Goal: Information Seeking & Learning: Learn about a topic

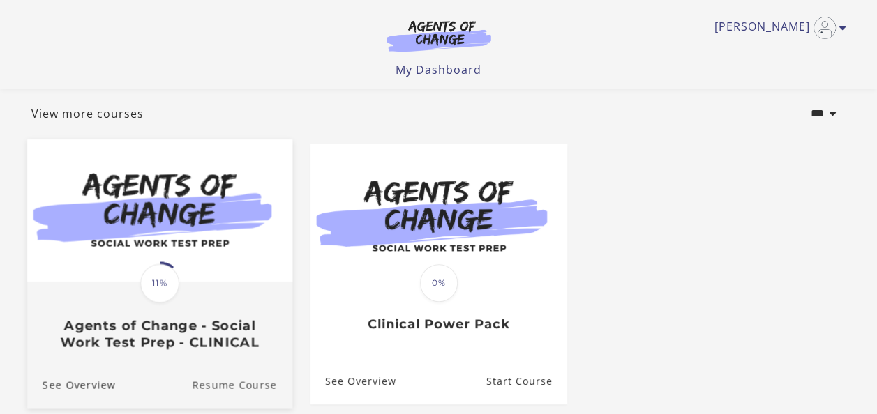
scroll to position [209, 0]
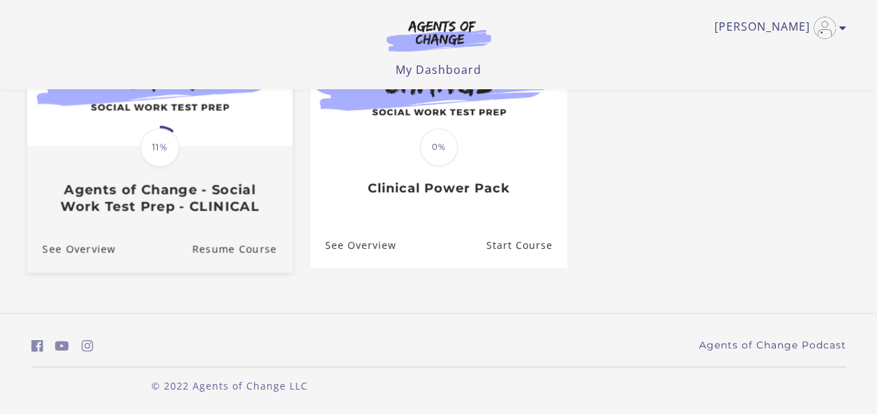
click at [167, 183] on div "Translation missing: en.liquid.partials.dashboard_course_card.progress_descript…" at bounding box center [159, 180] width 265 height 67
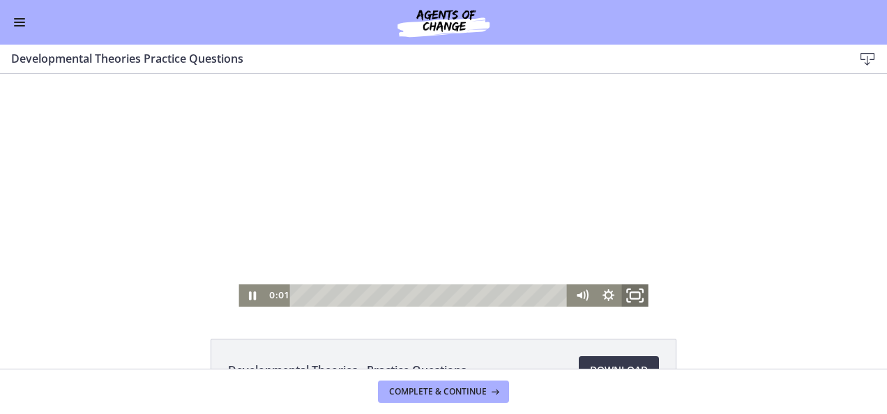
drag, startPoint x: 635, startPoint y: 301, endPoint x: 638, endPoint y: 427, distance: 125.6
click at [635, 301] on icon "Fullscreen" at bounding box center [635, 296] width 32 height 27
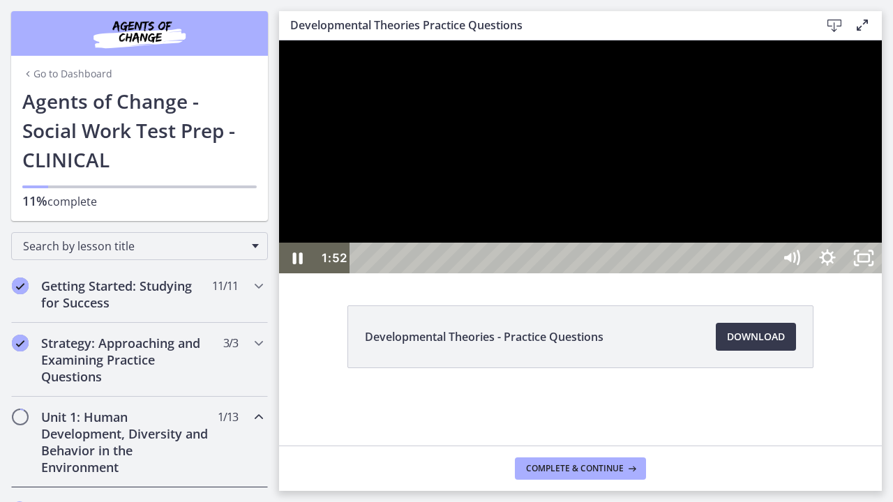
click at [438, 273] on div "Playbar" at bounding box center [563, 258] width 401 height 31
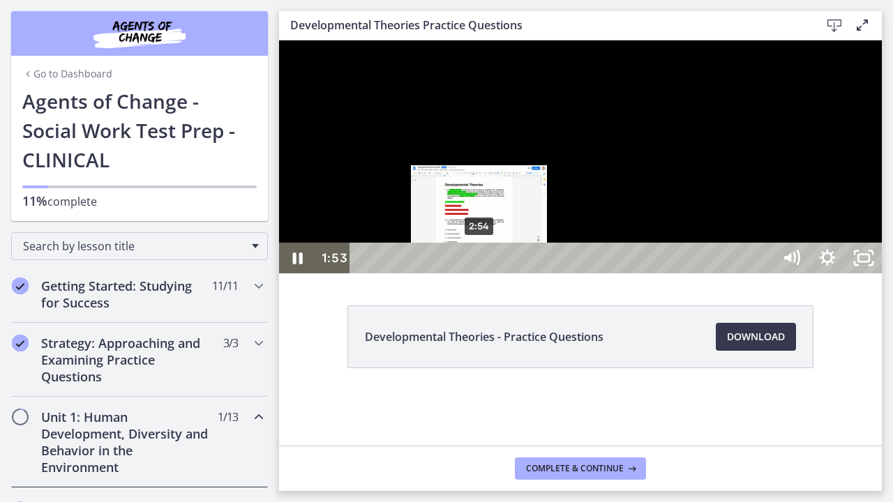
click at [480, 273] on div "2:54" at bounding box center [563, 258] width 401 height 31
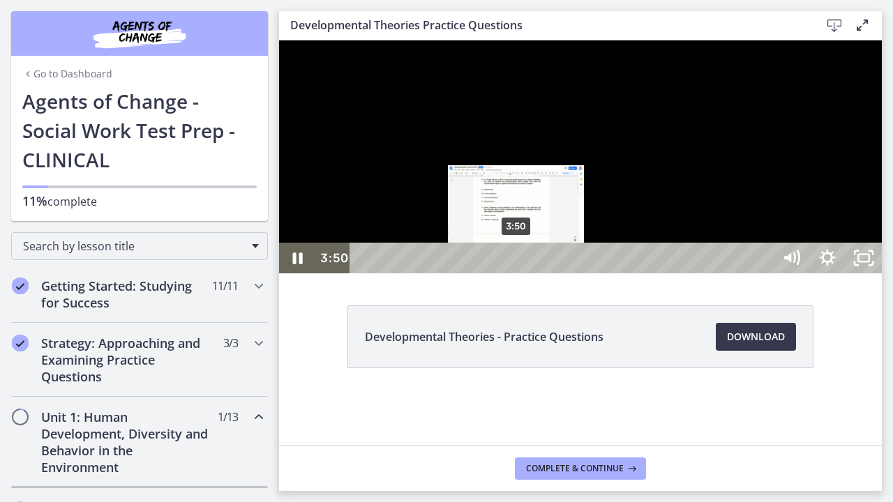
click at [517, 273] on div "3:50" at bounding box center [563, 258] width 401 height 31
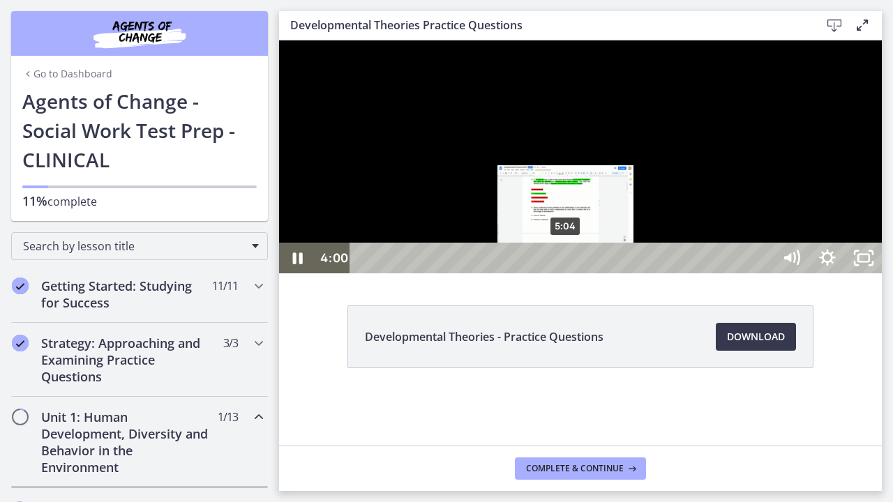
click at [566, 273] on div "5:04" at bounding box center [563, 258] width 401 height 31
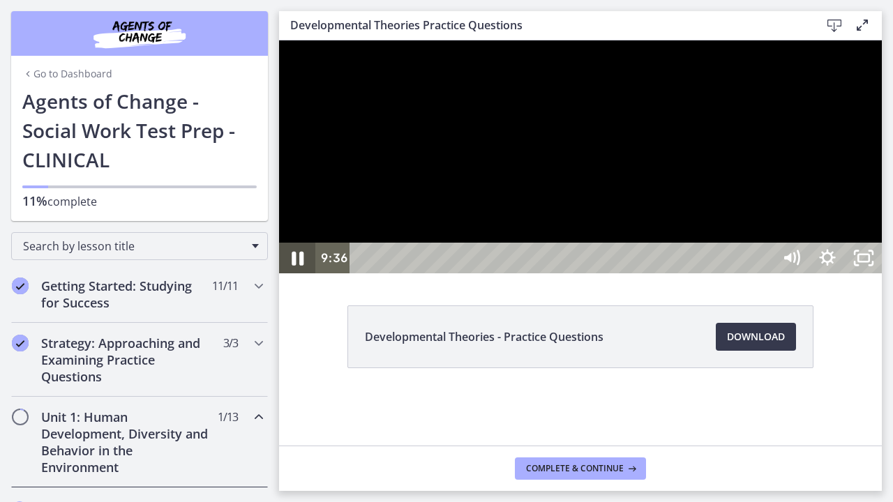
click at [293, 266] on icon "Pause" at bounding box center [298, 259] width 12 height 14
click at [301, 266] on icon "Play Video" at bounding box center [299, 257] width 11 height 15
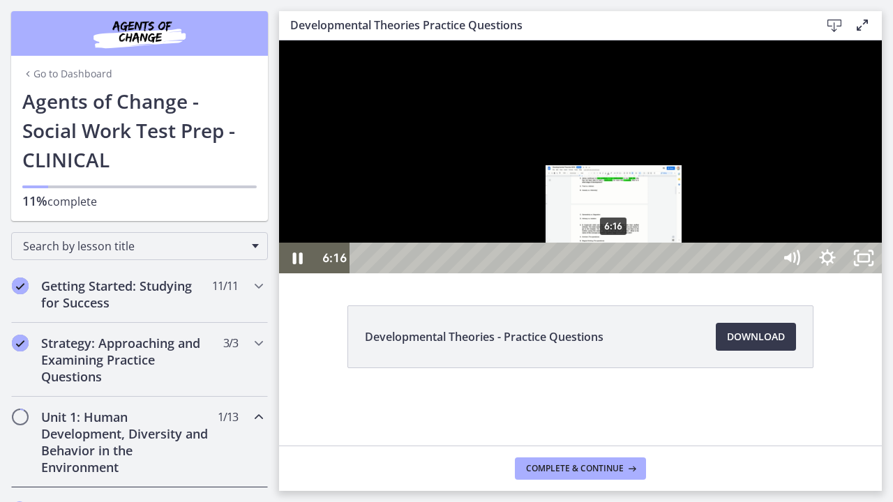
click at [615, 273] on div "6:16" at bounding box center [563, 258] width 401 height 31
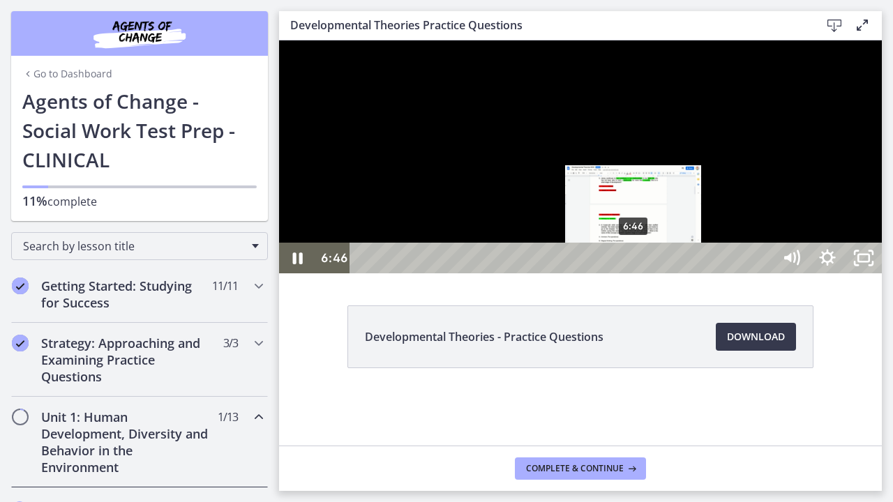
click at [634, 273] on div "6:46" at bounding box center [563, 258] width 401 height 31
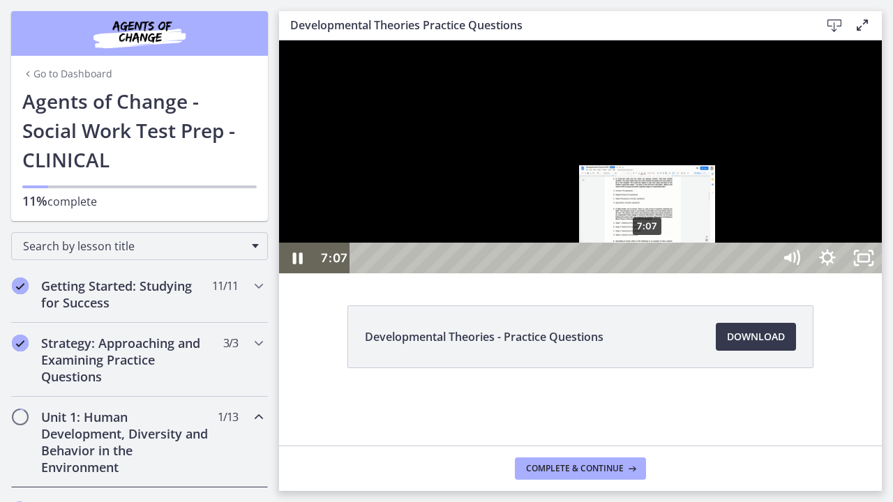
click at [648, 273] on div "7:07" at bounding box center [563, 258] width 401 height 31
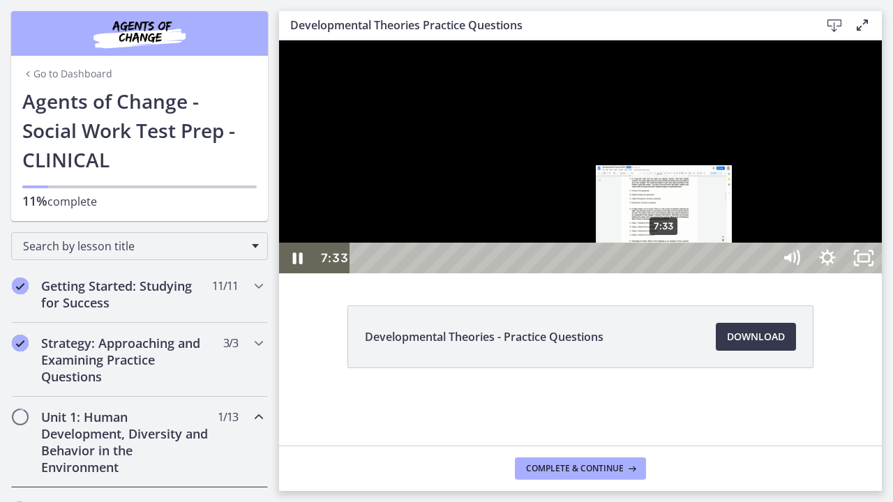
click at [666, 273] on div "7:33" at bounding box center [563, 258] width 401 height 31
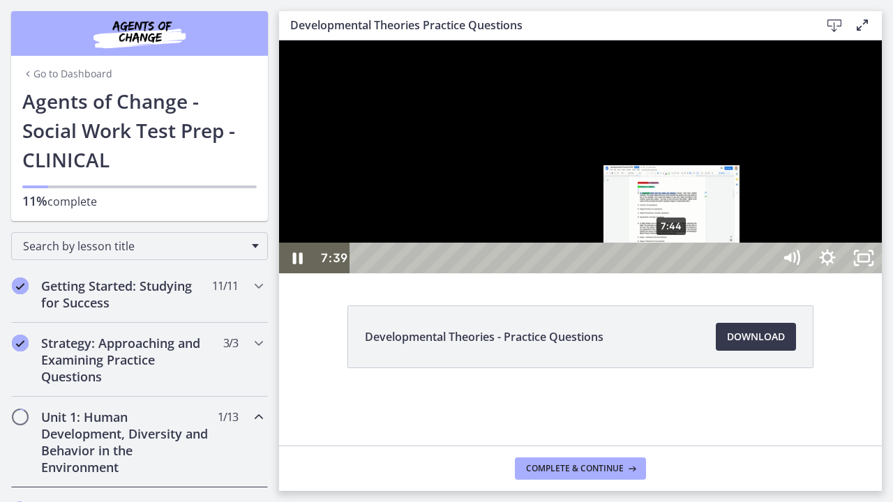
click at [673, 264] on div "Playbar" at bounding box center [668, 258] width 10 height 10
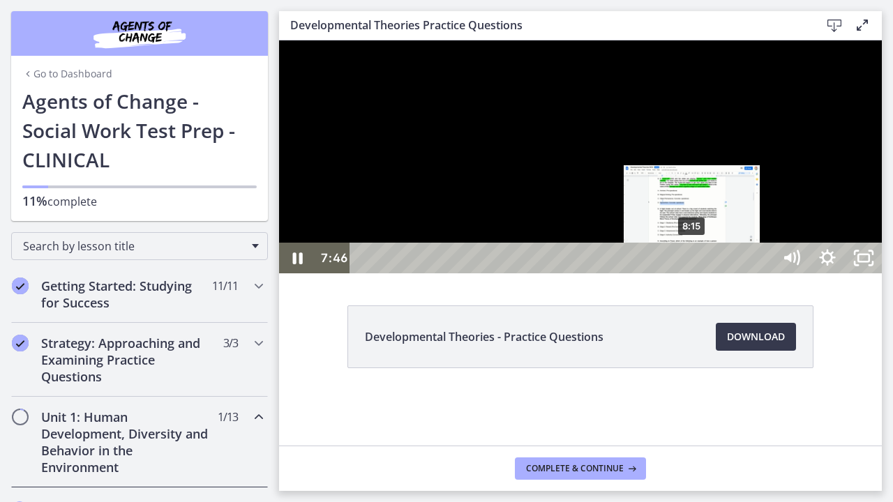
click at [695, 273] on div "8:15" at bounding box center [563, 258] width 401 height 31
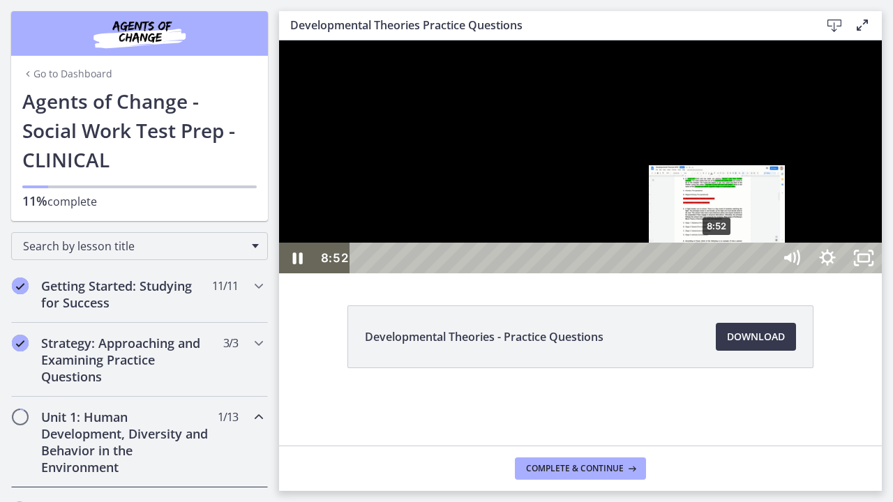
click at [719, 273] on div "8:52" at bounding box center [563, 258] width 401 height 31
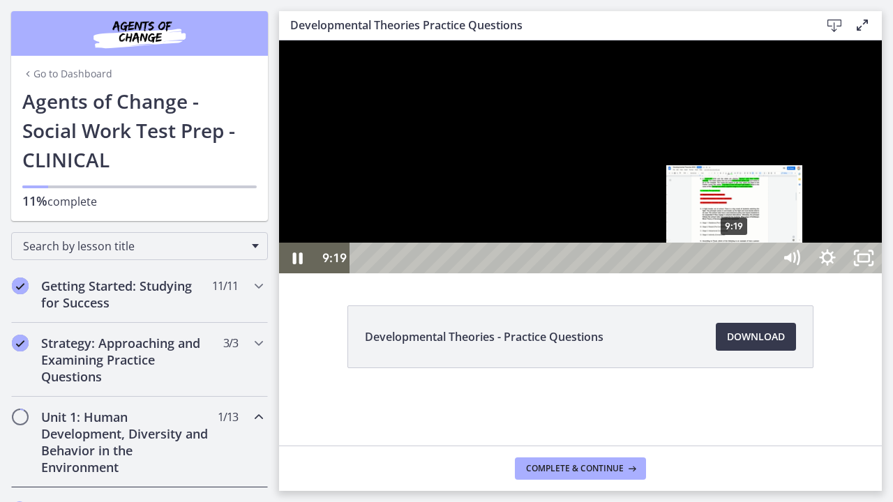
click at [736, 273] on div "9:19" at bounding box center [563, 258] width 401 height 31
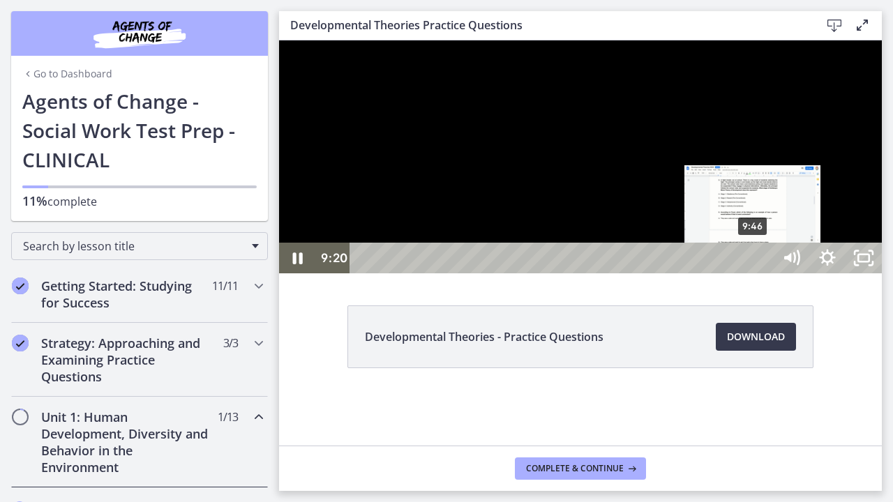
click at [753, 273] on div "9:46" at bounding box center [563, 258] width 401 height 31
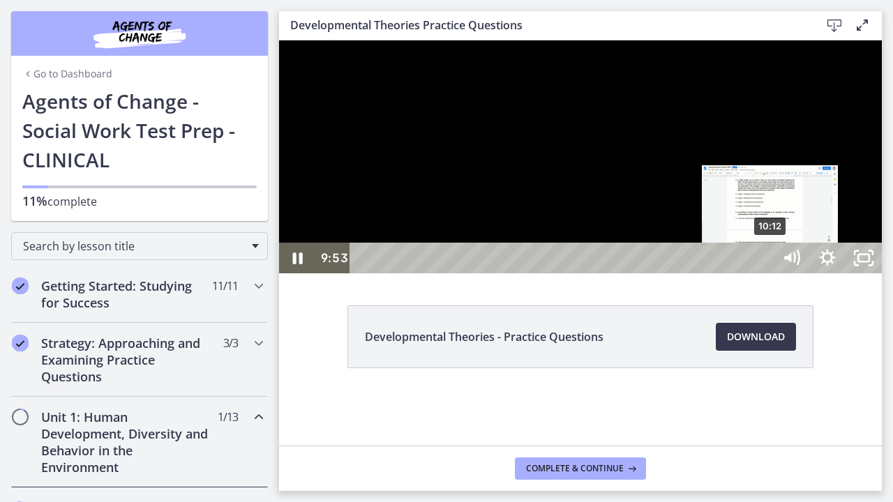
click at [764, 273] on div "10:12" at bounding box center [563, 258] width 401 height 31
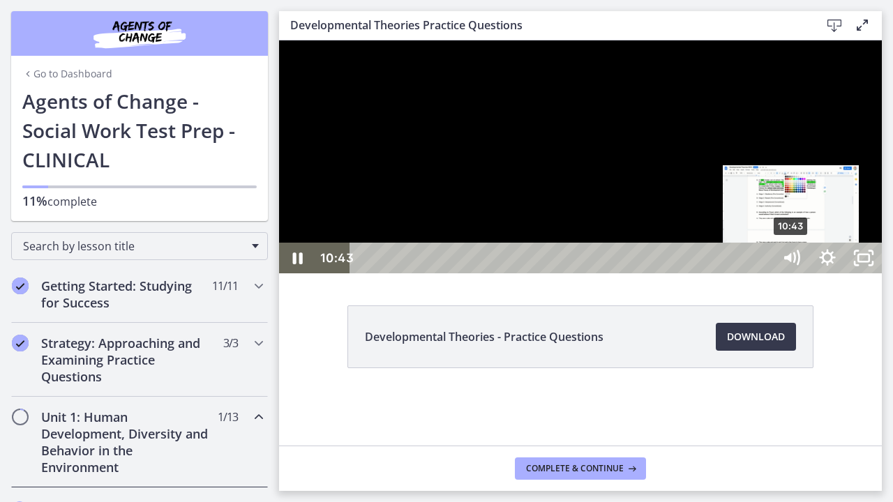
click at [764, 273] on div "10:43" at bounding box center [563, 258] width 401 height 31
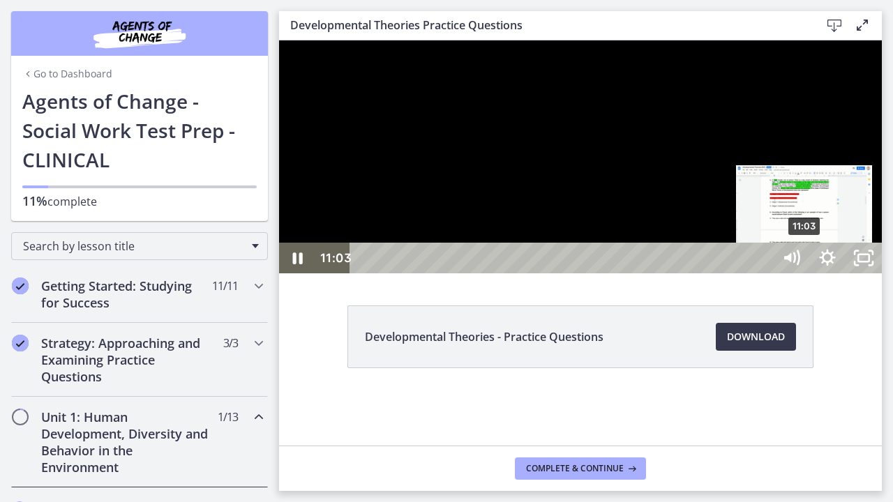
click at [764, 273] on div "11:03" at bounding box center [563, 258] width 401 height 31
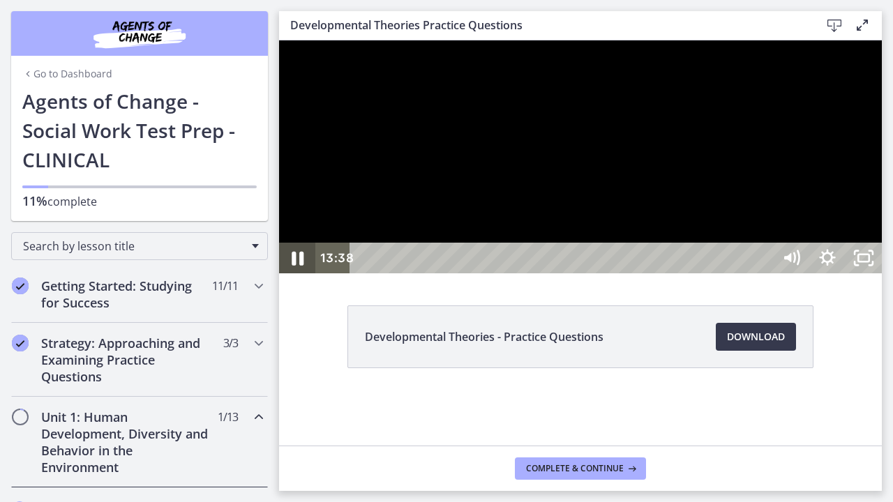
click at [303, 277] on icon "Pause" at bounding box center [297, 258] width 43 height 37
click at [299, 266] on icon "Play Video" at bounding box center [299, 257] width 11 height 15
click at [296, 273] on icon "Pause" at bounding box center [297, 258] width 36 height 31
click at [297, 277] on icon "Play Video" at bounding box center [298, 258] width 43 height 37
click at [309, 277] on icon "Pause" at bounding box center [297, 258] width 43 height 37
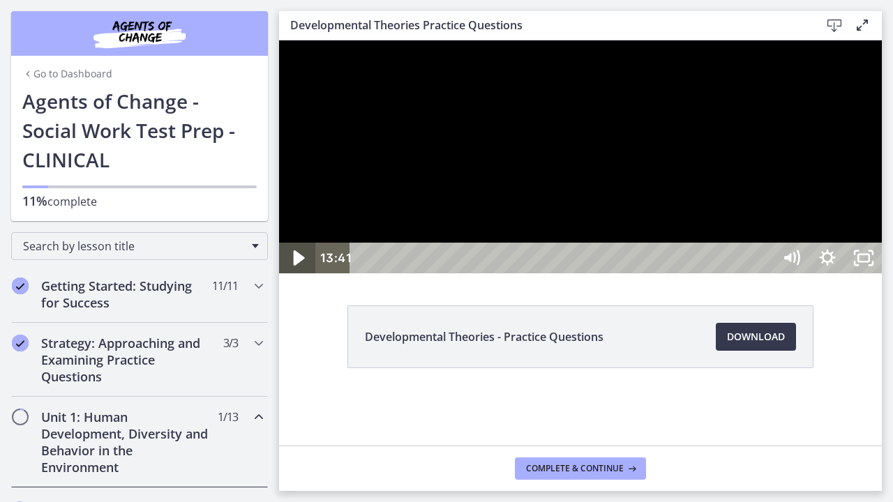
click at [303, 266] on icon "Play Video" at bounding box center [299, 257] width 11 height 15
click at [369, 273] on div at bounding box center [580, 156] width 603 height 233
click at [304, 277] on icon "Play Video" at bounding box center [298, 258] width 43 height 37
click at [296, 273] on icon "Pause" at bounding box center [297, 258] width 36 height 31
click at [299, 266] on icon "Play Video" at bounding box center [299, 257] width 11 height 15
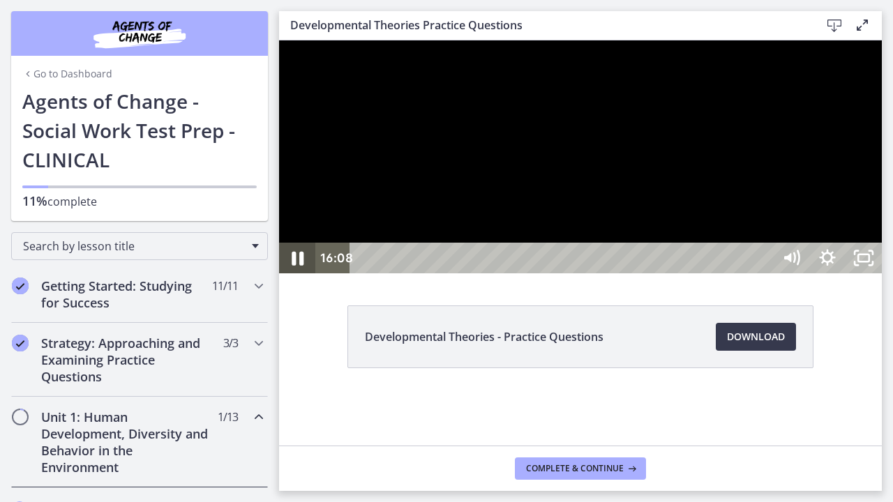
click at [294, 266] on icon "Pause" at bounding box center [298, 259] width 12 height 14
drag, startPoint x: 299, startPoint y: 535, endPoint x: 314, endPoint y: 502, distance: 36.2
click at [299, 277] on icon "Play Video" at bounding box center [298, 258] width 43 height 37
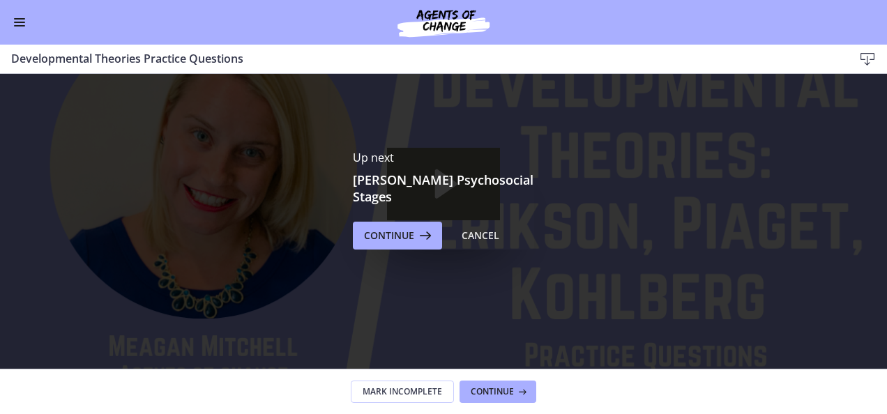
scroll to position [140, 0]
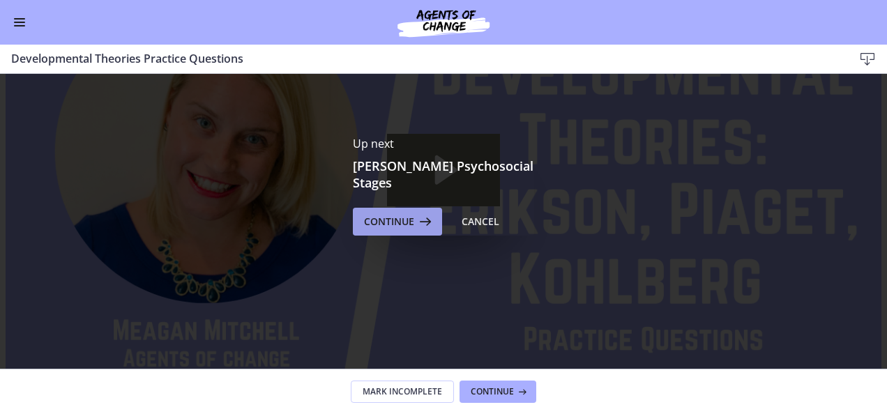
click at [396, 218] on span "Continue" at bounding box center [389, 221] width 50 height 17
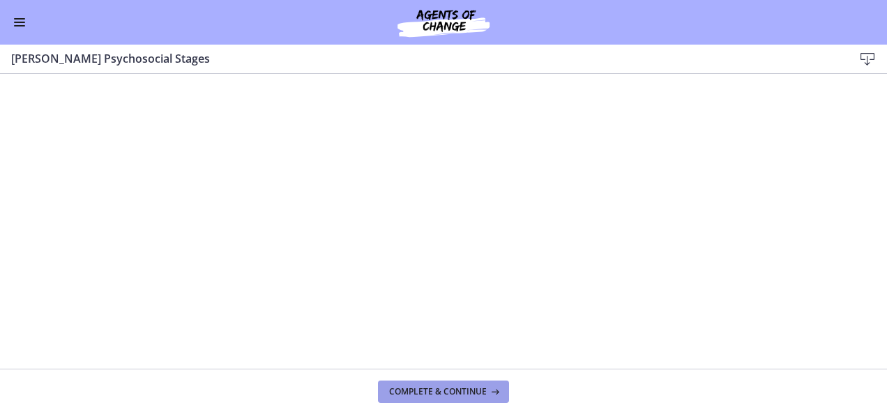
click at [465, 388] on span "Complete & continue" at bounding box center [438, 391] width 98 height 11
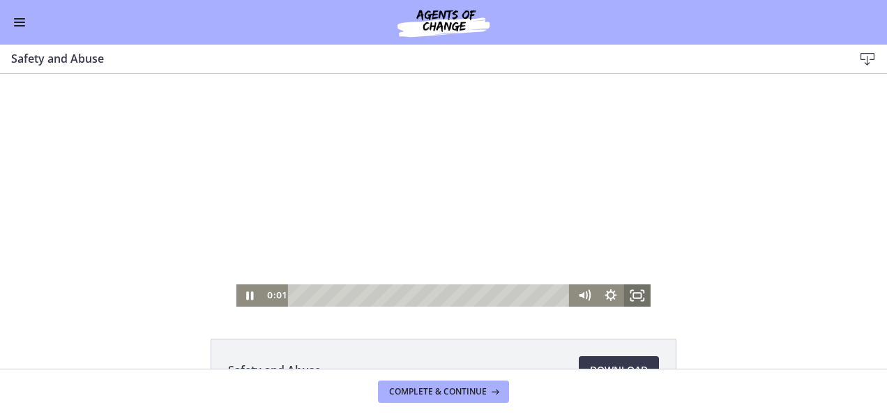
click at [631, 299] on icon "Fullscreen" at bounding box center [637, 296] width 27 height 22
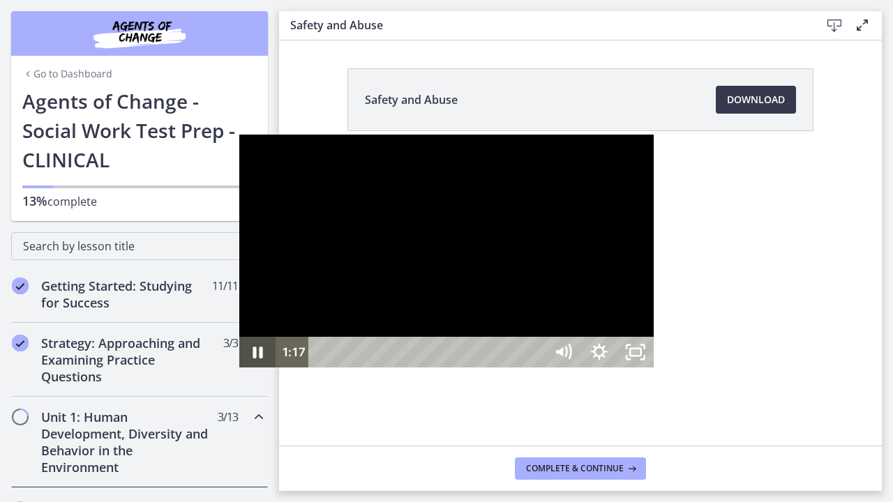
click at [239, 368] on icon "Pause" at bounding box center [257, 352] width 36 height 31
click at [241, 368] on icon "Play Video" at bounding box center [259, 352] width 36 height 31
click at [236, 371] on icon "Pause" at bounding box center [257, 352] width 43 height 37
click at [254, 360] on icon "Play Video" at bounding box center [259, 352] width 11 height 15
click at [236, 371] on icon "Pause" at bounding box center [257, 352] width 43 height 37
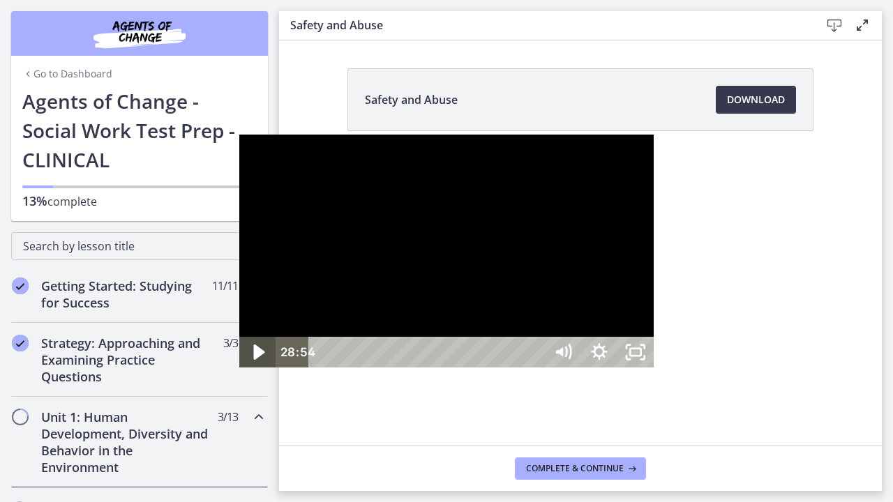
click at [237, 371] on icon "Play Video" at bounding box center [258, 352] width 43 height 37
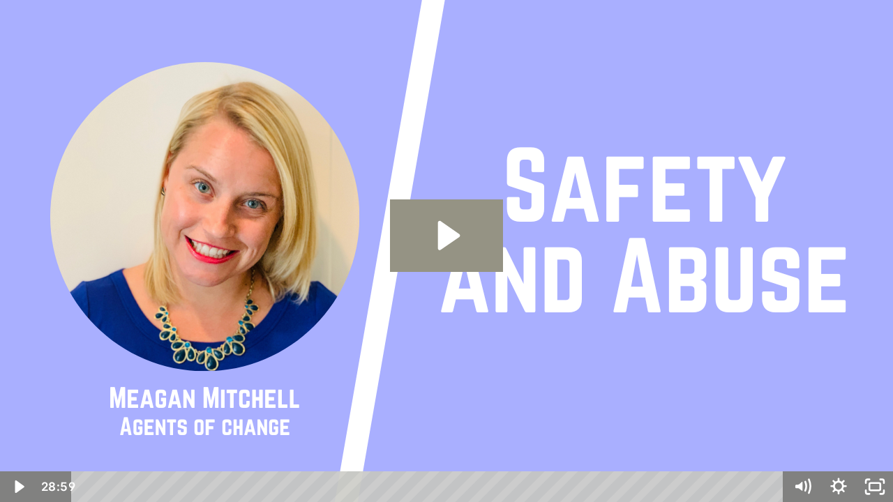
click at [444, 243] on icon "Play Video: ctrt98fh120s72qirkmg.mp4" at bounding box center [449, 235] width 22 height 29
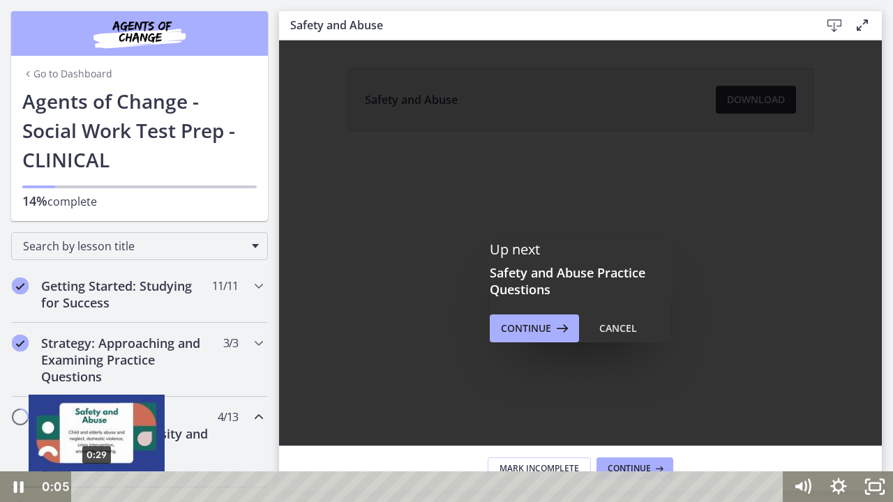
click at [97, 414] on div "0:29" at bounding box center [429, 487] width 691 height 31
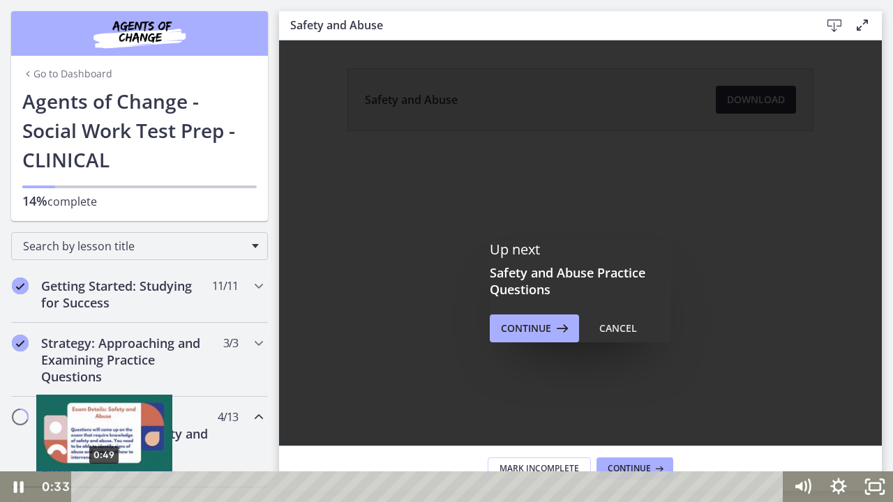
click at [104, 414] on div "0:49" at bounding box center [429, 487] width 691 height 31
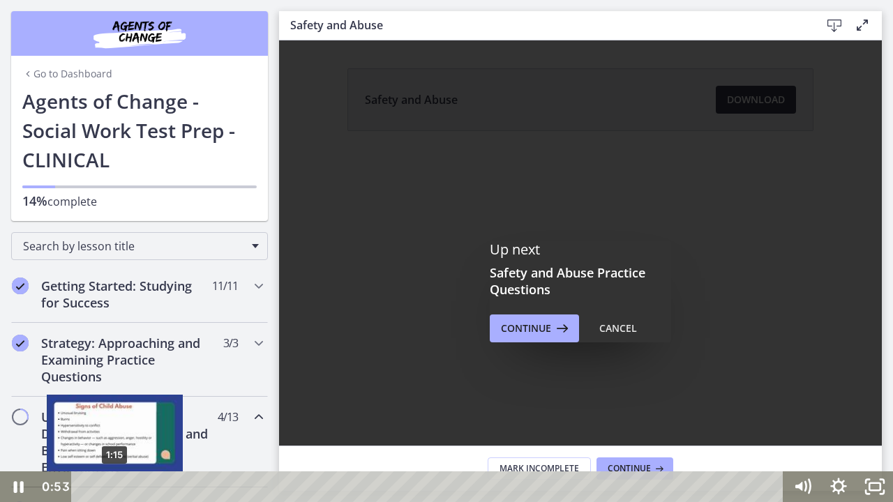
click at [114, 414] on div "1:15" at bounding box center [429, 487] width 691 height 31
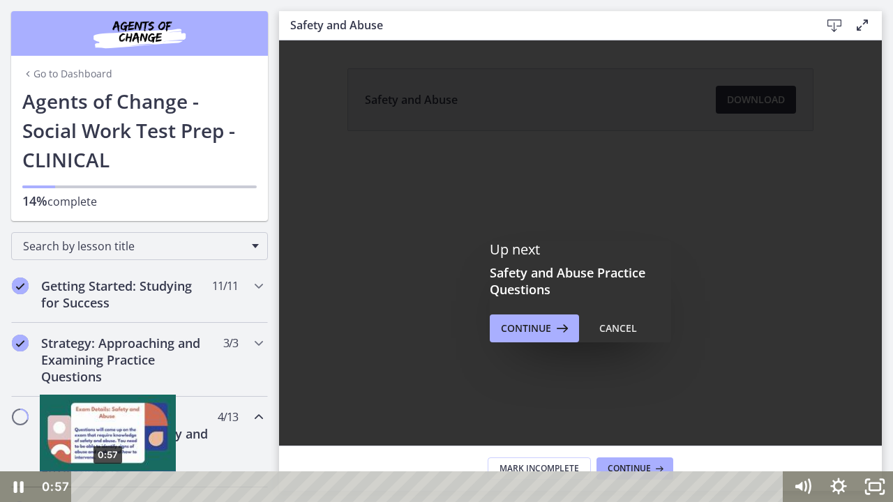
click at [107, 414] on div "0:57" at bounding box center [429, 487] width 691 height 31
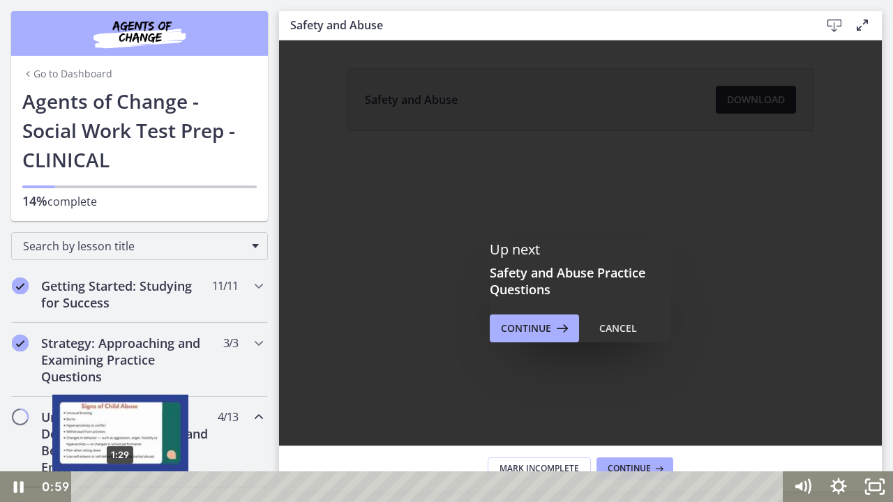
click at [120, 414] on div "1:29" at bounding box center [429, 487] width 691 height 31
click at [125, 414] on div "Playbar" at bounding box center [121, 487] width 10 height 10
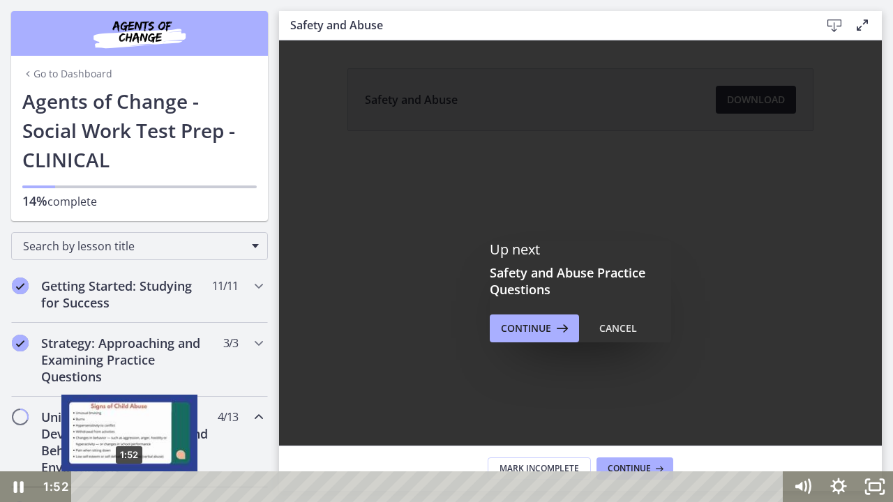
click at [130, 414] on div "Playbar" at bounding box center [129, 487] width 10 height 10
click at [134, 414] on div "Playbar" at bounding box center [130, 487] width 10 height 10
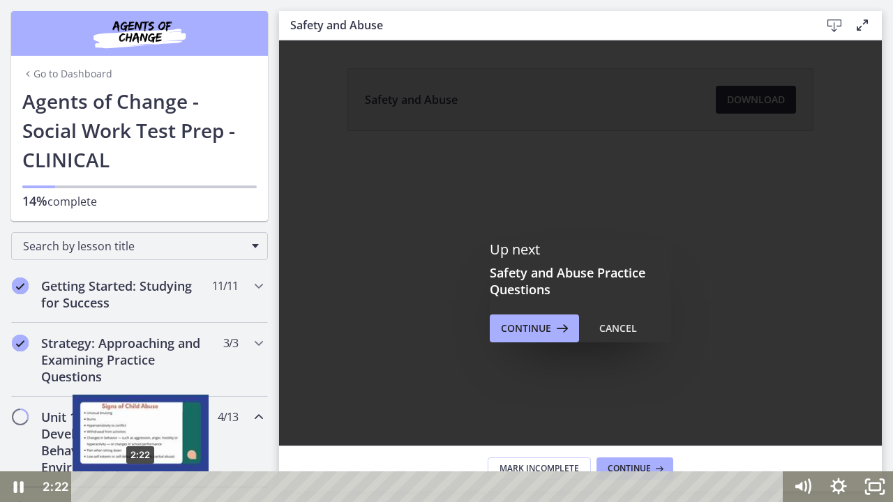
click at [141, 414] on div "2:22" at bounding box center [429, 487] width 691 height 31
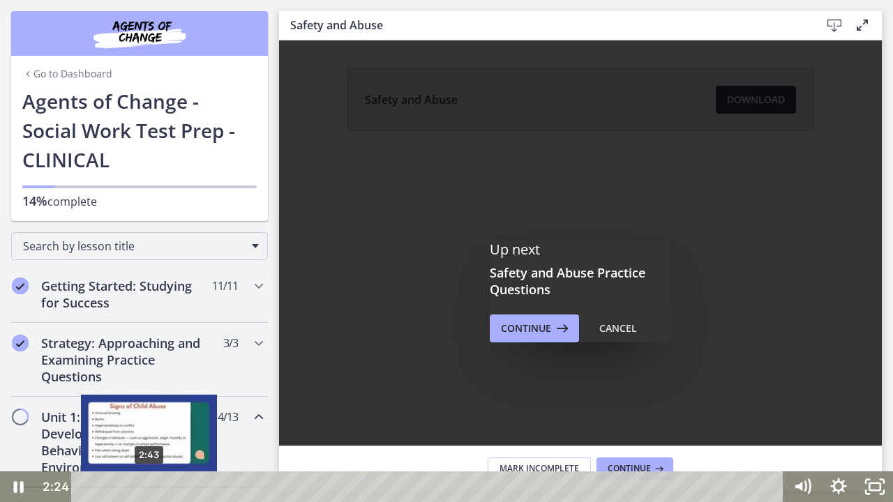
click at [149, 414] on div "2:43" at bounding box center [429, 487] width 691 height 31
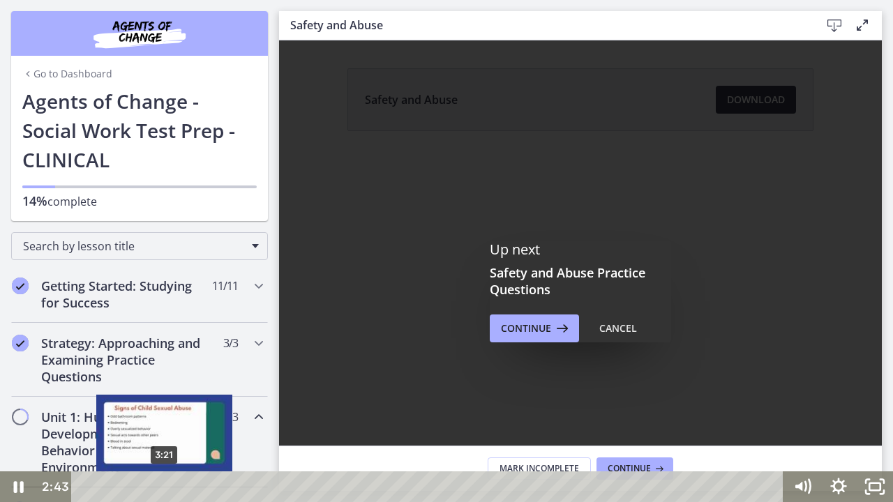
click at [165, 414] on div "3:21" at bounding box center [429, 487] width 691 height 31
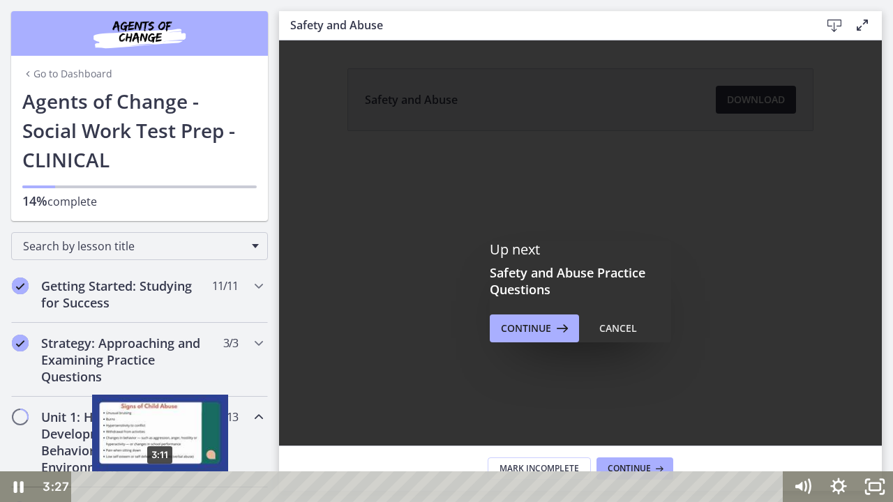
click at [160, 414] on div "3:11" at bounding box center [429, 487] width 691 height 31
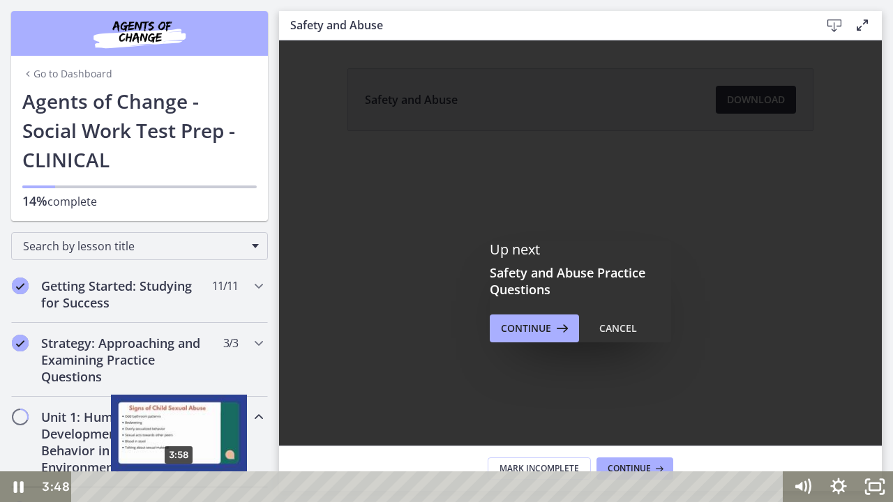
click at [180, 414] on div "Playbar" at bounding box center [175, 487] width 10 height 10
click at [183, 414] on div "Playbar" at bounding box center [182, 487] width 10 height 10
click at [184, 414] on div "Playbar" at bounding box center [185, 487] width 10 height 10
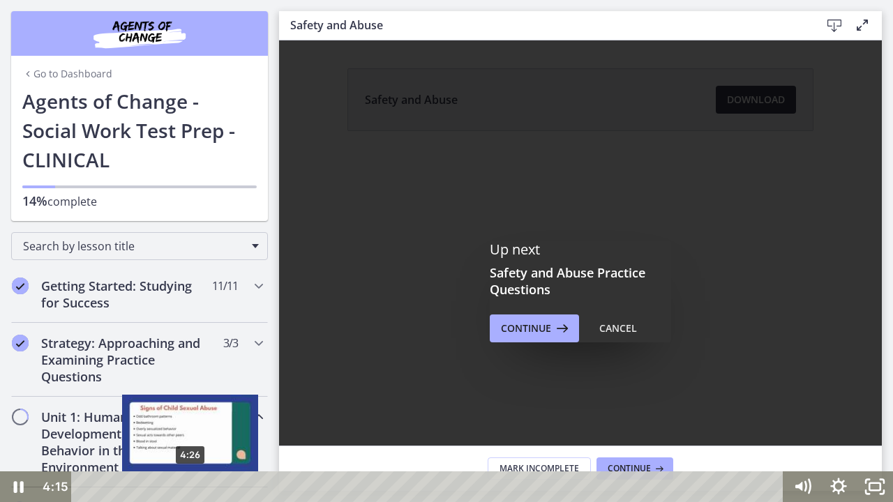
click at [190, 414] on div "4:26" at bounding box center [429, 487] width 691 height 31
click at [188, 414] on div "Playbar" at bounding box center [193, 487] width 10 height 10
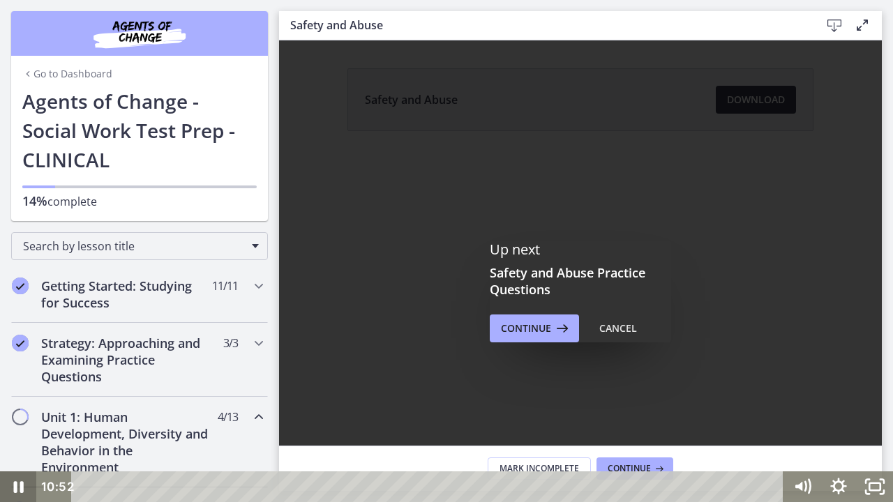
click at [17, 414] on icon "Pause" at bounding box center [18, 487] width 36 height 31
click at [17, 414] on icon "Play Video" at bounding box center [20, 486] width 11 height 15
click at [21, 414] on icon "Pause" at bounding box center [19, 488] width 12 height 14
click at [21, 414] on icon "Play Video" at bounding box center [19, 487] width 43 height 37
click at [20, 414] on icon "Pause" at bounding box center [18, 487] width 43 height 37
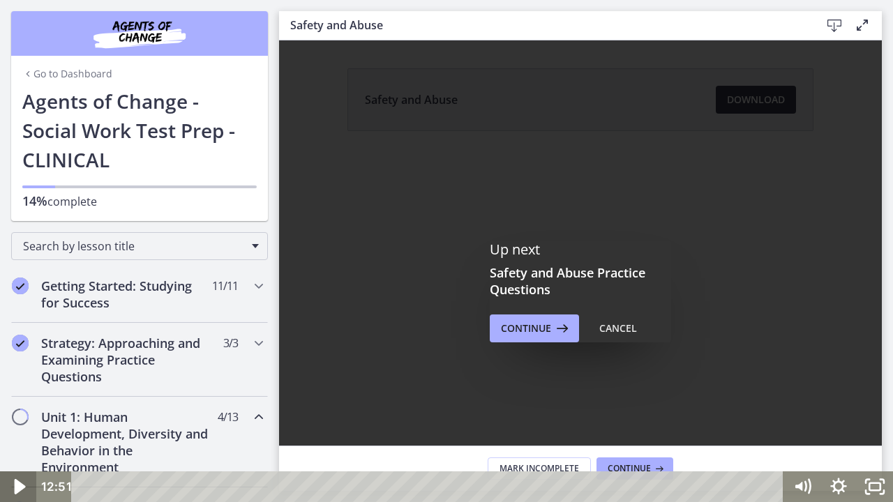
click at [22, 414] on icon "Play Video" at bounding box center [19, 487] width 43 height 37
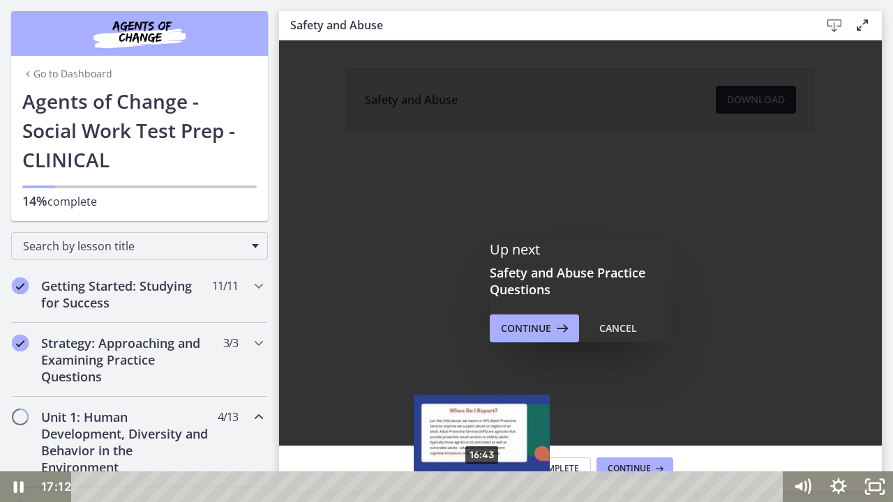
click at [483, 414] on div "16:43" at bounding box center [429, 487] width 691 height 31
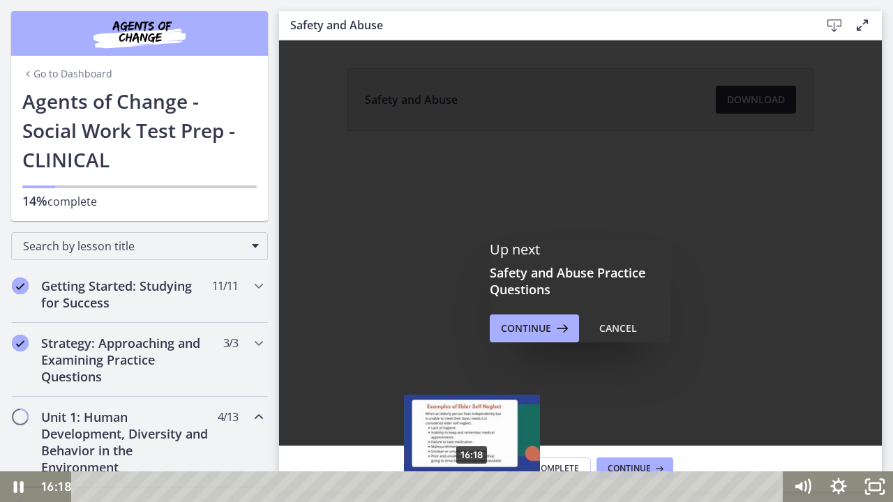
click at [473, 414] on div "16:18" at bounding box center [429, 487] width 691 height 31
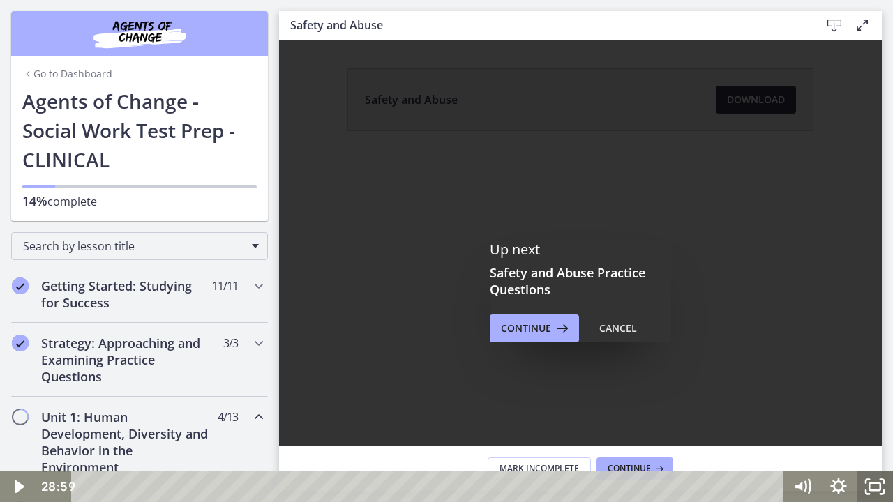
click at [876, 414] on icon "Fullscreen" at bounding box center [875, 487] width 36 height 31
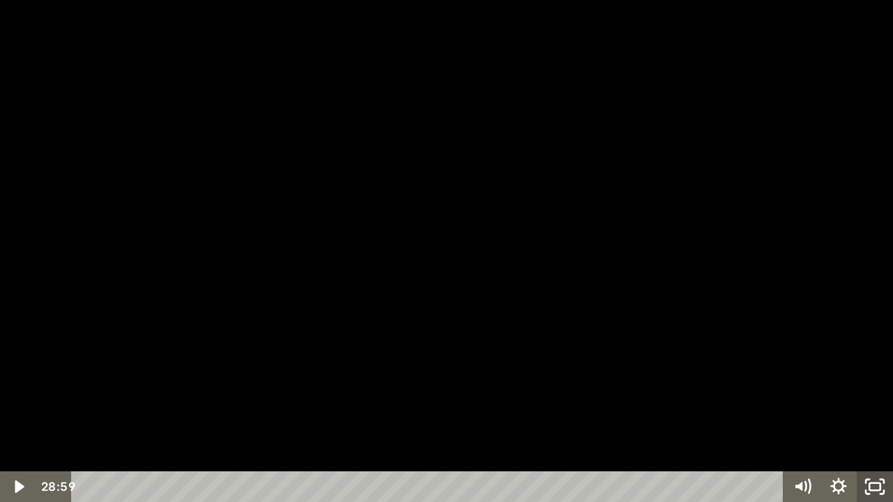
click at [884, 414] on icon "Unfullscreen" at bounding box center [881, 491] width 3 height 3
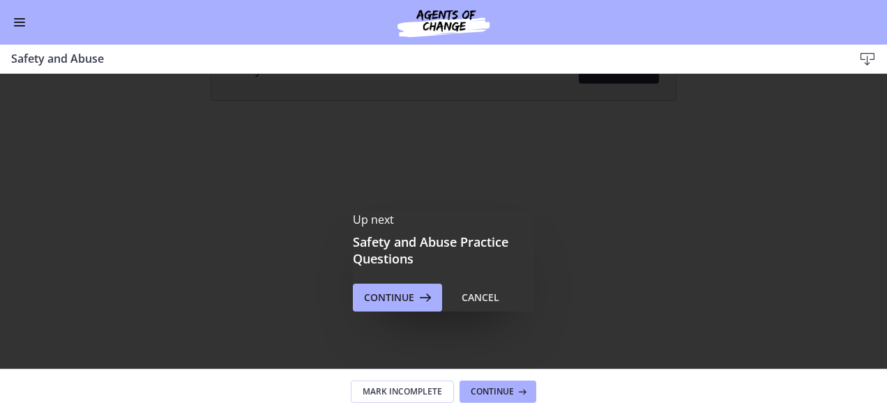
scroll to position [70, 0]
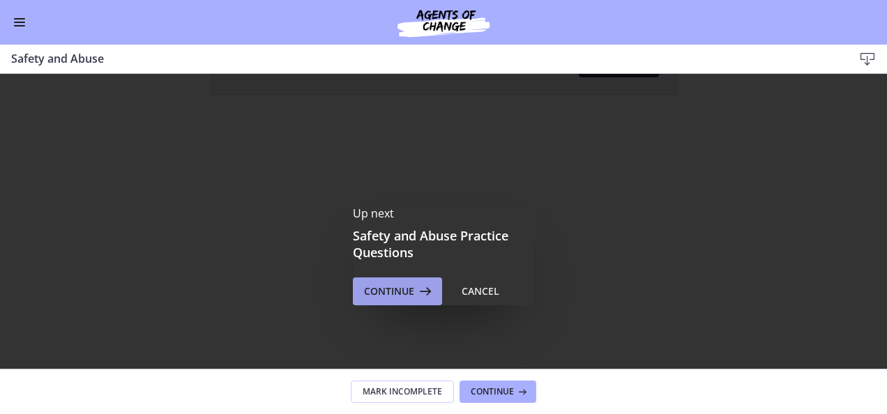
click at [396, 291] on span "Continue" at bounding box center [389, 291] width 50 height 17
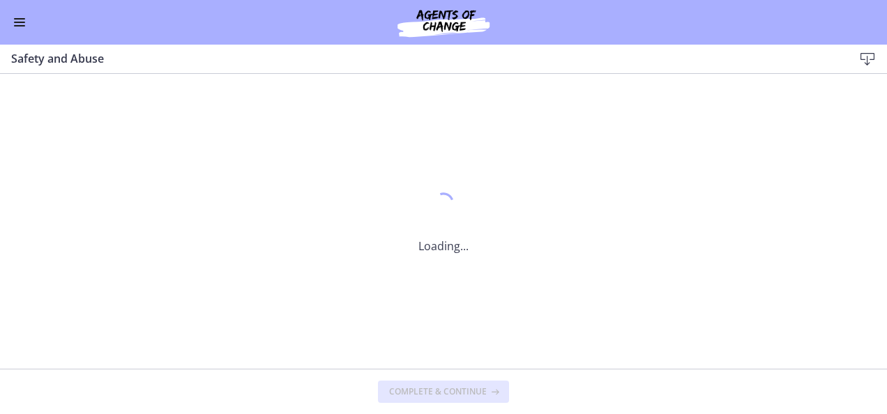
scroll to position [0, 0]
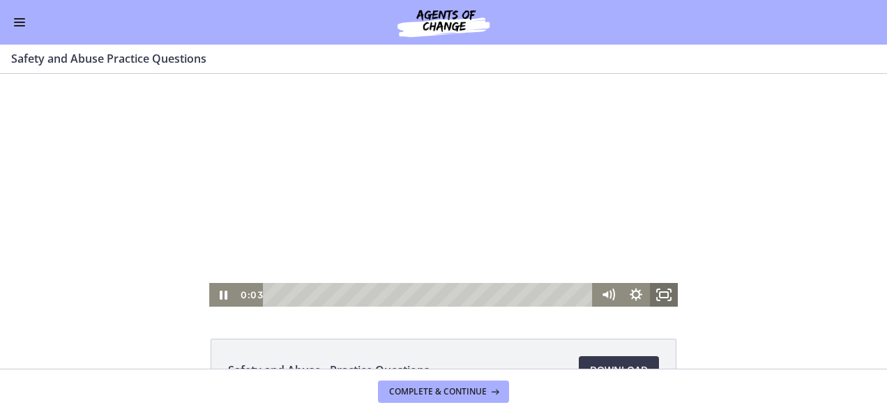
click at [661, 297] on icon "Fullscreen" at bounding box center [664, 295] width 28 height 24
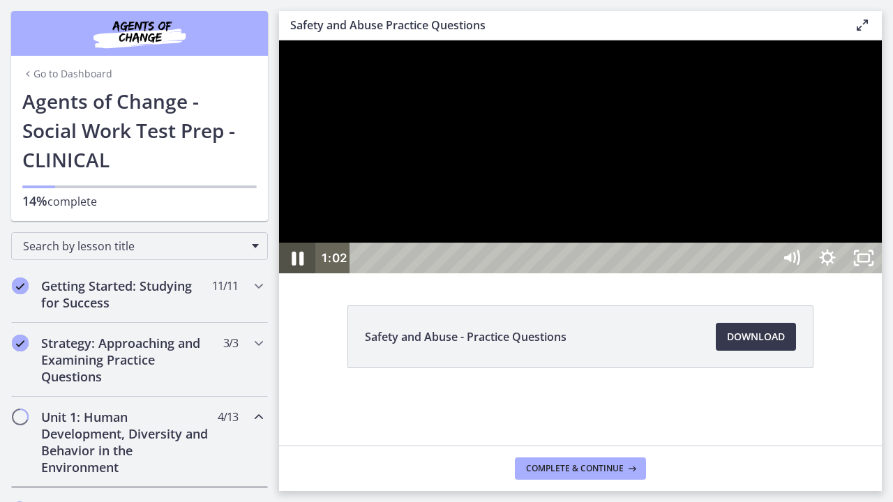
click at [301, 266] on icon "Pause" at bounding box center [298, 259] width 12 height 14
click at [296, 277] on icon "Play Video" at bounding box center [298, 258] width 43 height 37
click at [304, 277] on icon "Pause" at bounding box center [297, 258] width 43 height 37
click at [300, 266] on icon "Play Video" at bounding box center [299, 257] width 11 height 15
click at [294, 266] on icon "Pause" at bounding box center [298, 259] width 12 height 14
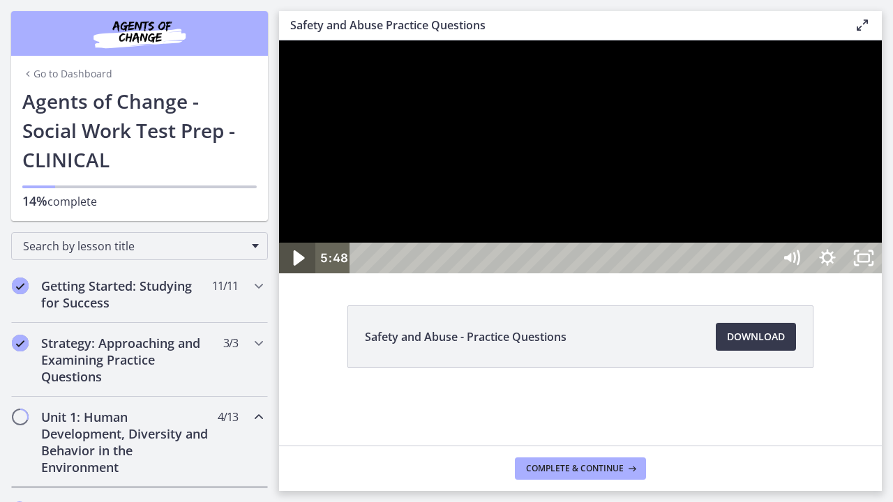
click at [299, 266] on icon "Play Video" at bounding box center [299, 257] width 11 height 15
click at [301, 264] on icon "Pause" at bounding box center [298, 259] width 10 height 12
click at [301, 266] on icon "Play Video" at bounding box center [299, 257] width 11 height 15
click at [304, 277] on icon "Pause" at bounding box center [297, 258] width 43 height 37
click at [304, 277] on icon "Play Video" at bounding box center [298, 258] width 43 height 37
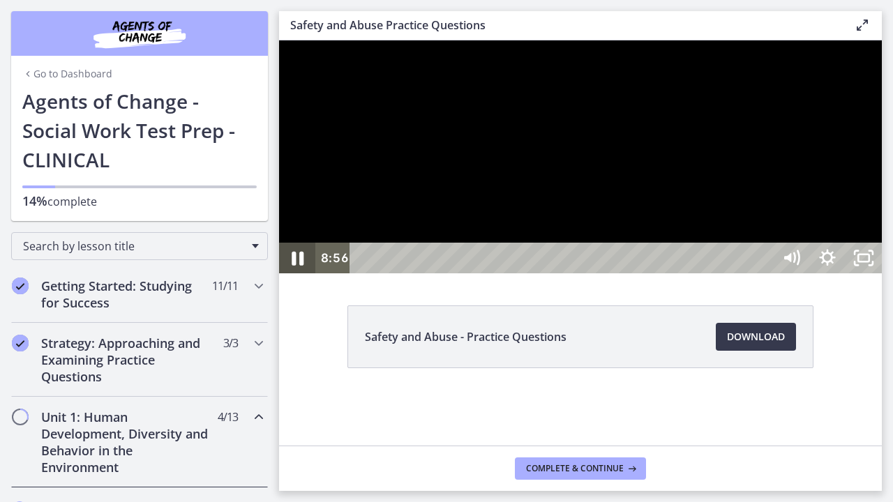
click at [304, 277] on icon "Pause" at bounding box center [297, 258] width 43 height 37
click at [301, 277] on icon "Play Video" at bounding box center [298, 258] width 43 height 37
click at [299, 277] on icon "Pause" at bounding box center [297, 258] width 43 height 37
click at [297, 273] on icon "Play Video" at bounding box center [298, 258] width 36 height 31
click at [306, 277] on icon "Pause" at bounding box center [297, 258] width 43 height 37
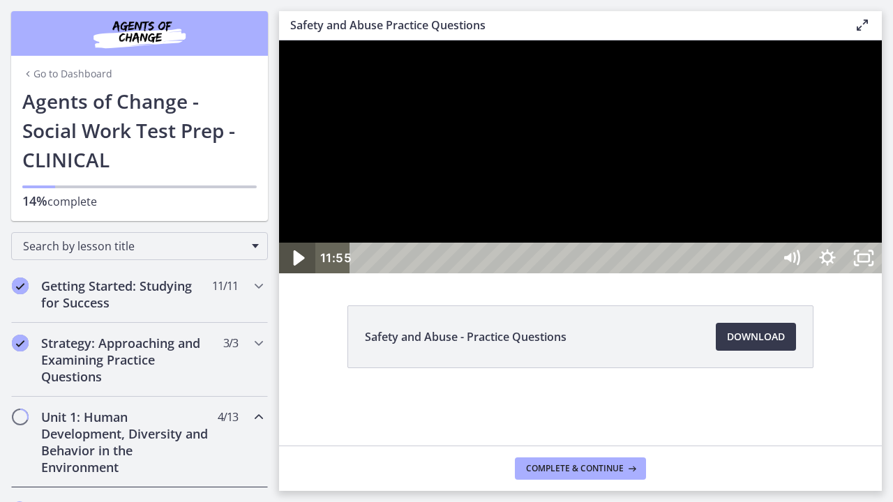
click at [292, 277] on icon "Play Video" at bounding box center [298, 258] width 43 height 37
click at [293, 266] on icon "Pause" at bounding box center [298, 259] width 12 height 14
click at [295, 277] on icon "Play Video" at bounding box center [298, 258] width 43 height 37
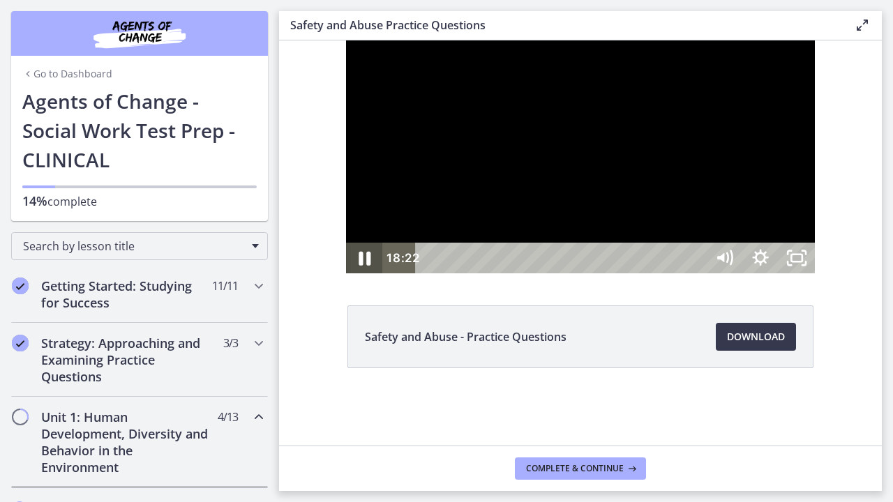
click at [343, 277] on icon "Pause" at bounding box center [364, 258] width 43 height 37
click at [344, 277] on icon "Play Video" at bounding box center [365, 258] width 43 height 37
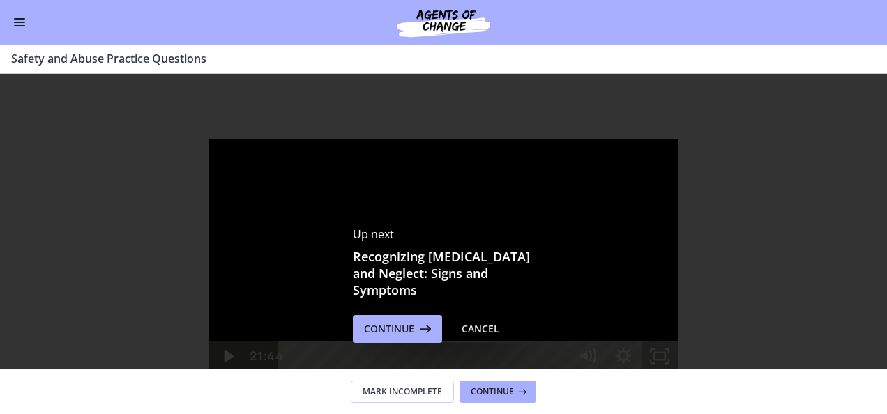
scroll to position [70, 0]
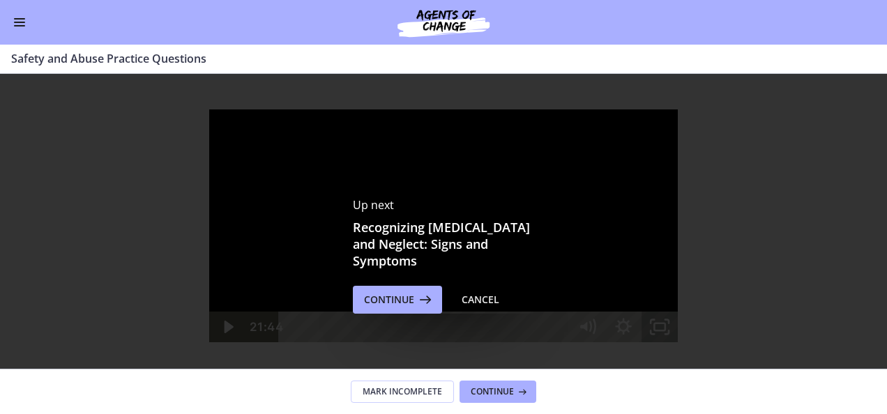
click at [18, 21] on button "Enable menu" at bounding box center [19, 22] width 17 height 17
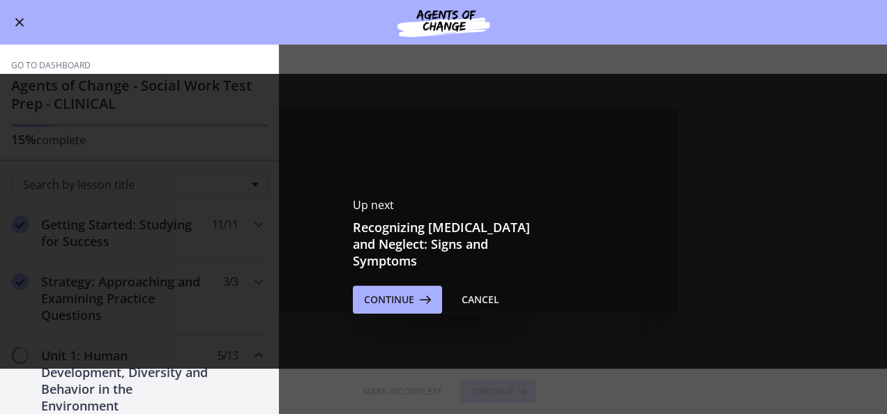
click at [296, 374] on main "Safety and Abuse Practice Questions Enable fullscreen Up next Recognizing Child…" at bounding box center [443, 230] width 887 height 370
click at [328, 20] on div "Go to Dashboard" at bounding box center [443, 22] width 887 height 45
click at [330, 27] on div "Go to Dashboard" at bounding box center [443, 22] width 887 height 45
click at [403, 299] on span "Continue" at bounding box center [389, 300] width 50 height 17
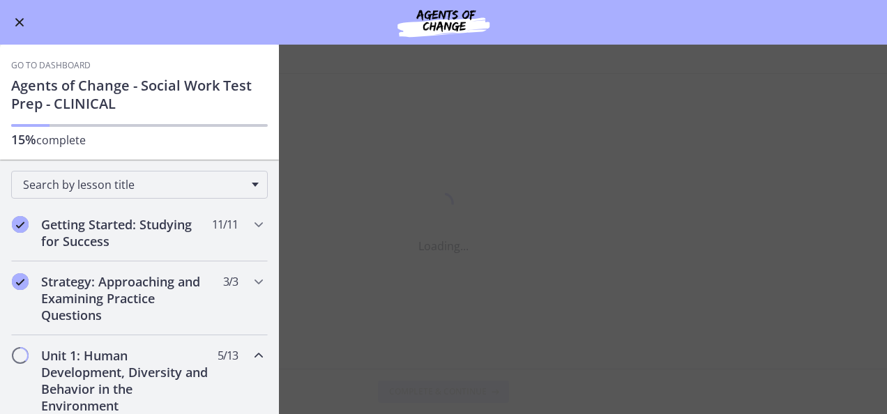
scroll to position [0, 0]
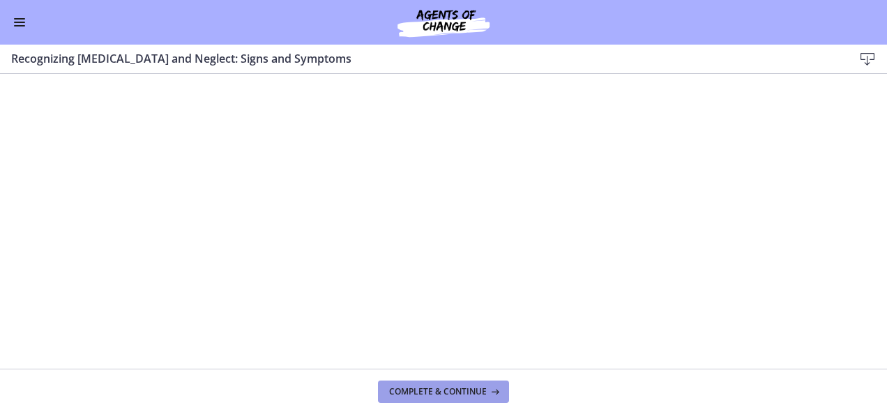
click at [434, 381] on button "Complete & continue" at bounding box center [443, 392] width 131 height 22
click at [426, 388] on span "Complete & continue" at bounding box center [438, 391] width 98 height 11
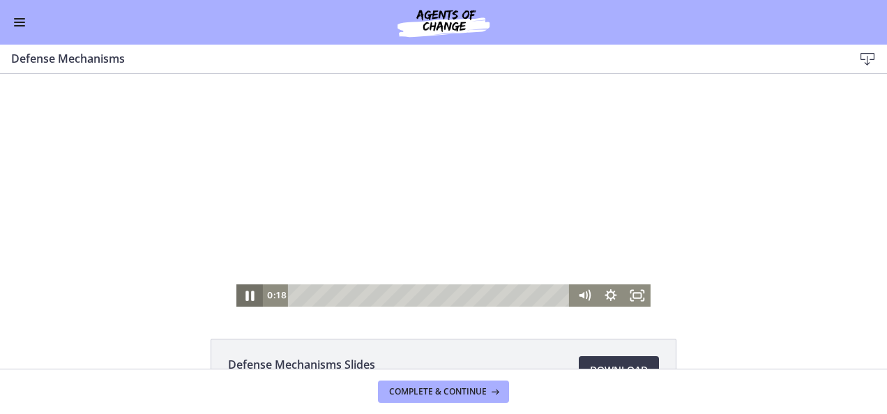
click at [244, 294] on icon "Pause" at bounding box center [250, 296] width 32 height 27
